Goal: Navigation & Orientation: Find specific page/section

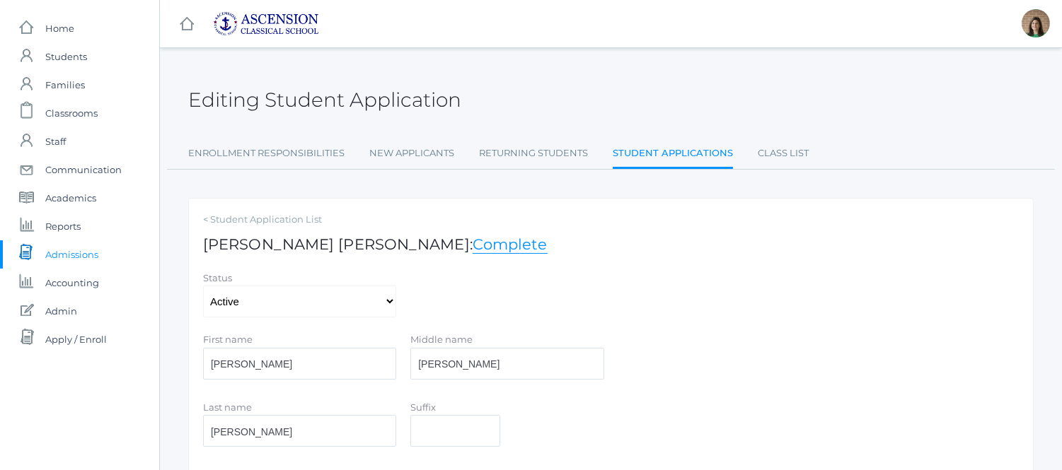
click at [72, 250] on span "Admissions" at bounding box center [71, 254] width 53 height 28
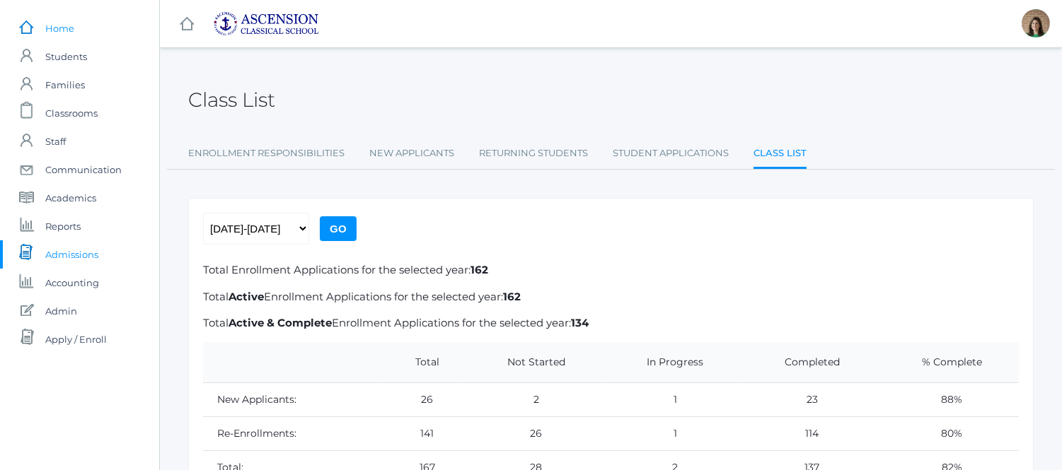
click at [57, 29] on span "Home" at bounding box center [59, 28] width 29 height 28
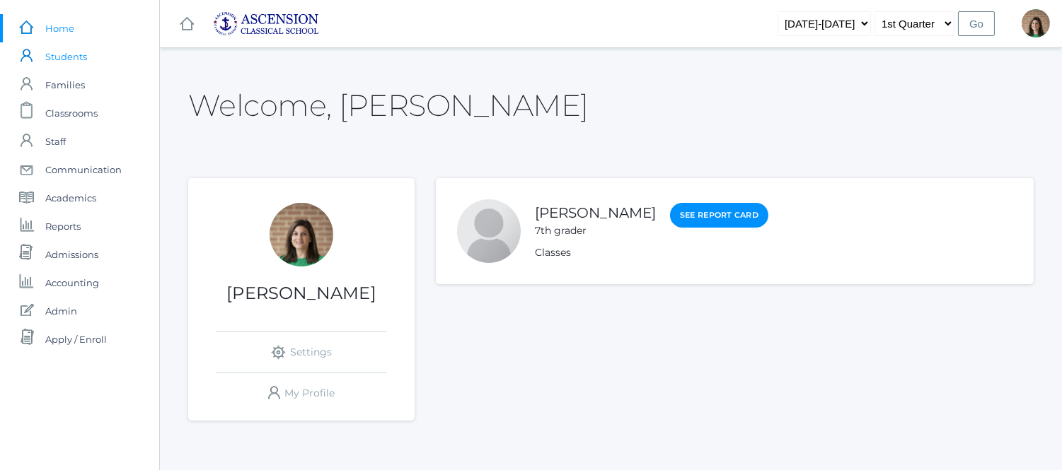
click at [68, 55] on span "Students" at bounding box center [66, 56] width 42 height 28
